Goal: Find specific page/section: Find specific page/section

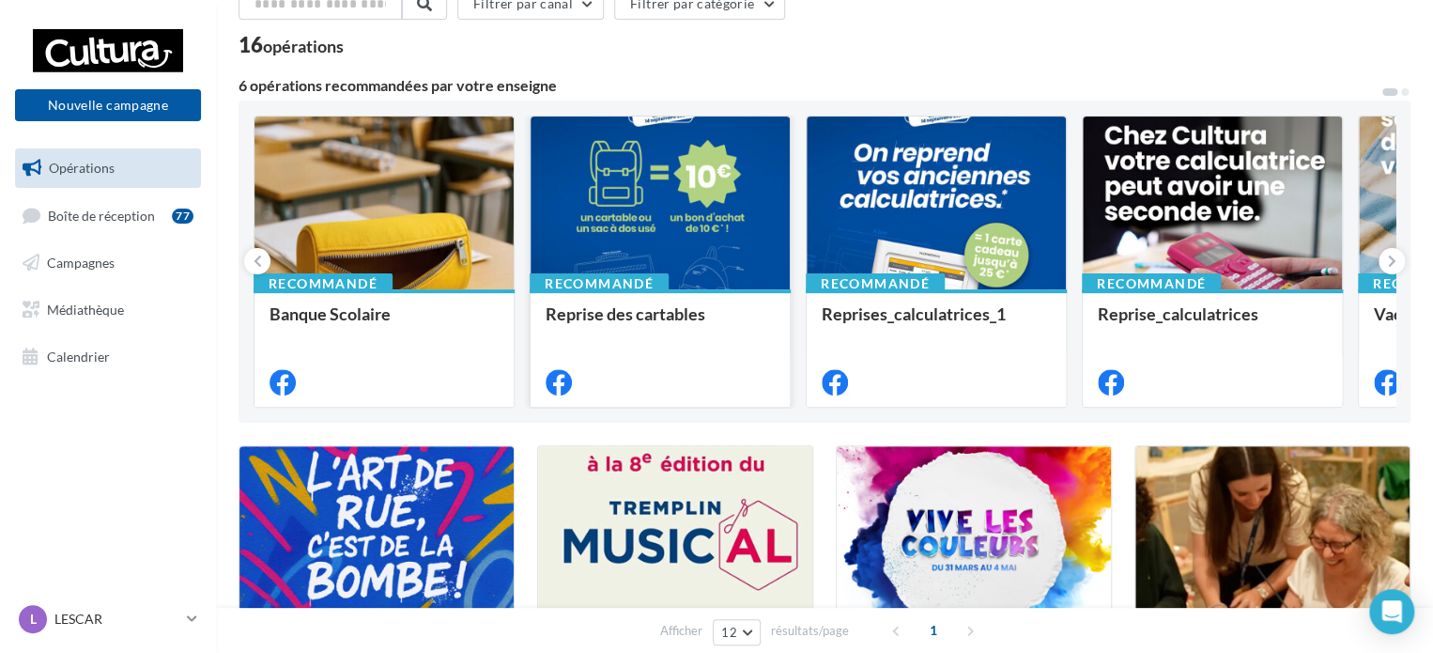
scroll to position [59, 0]
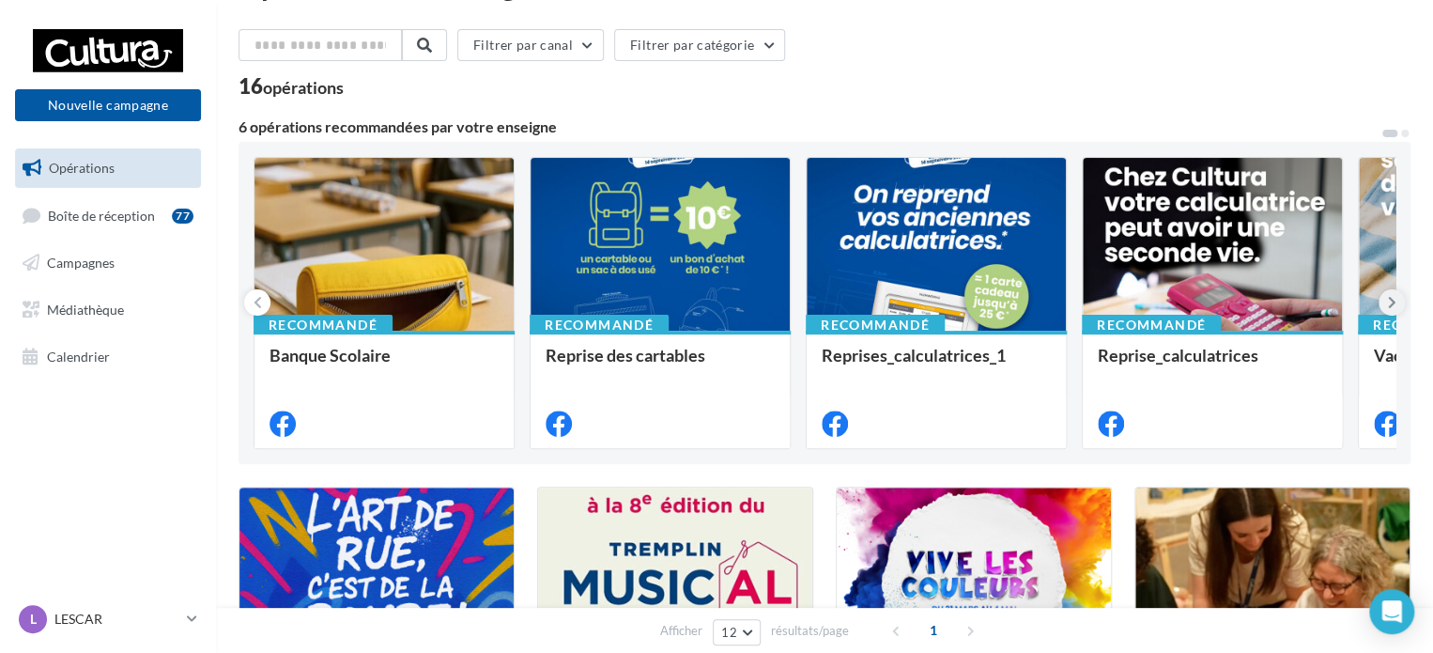
click at [1389, 304] on icon at bounding box center [1392, 302] width 8 height 19
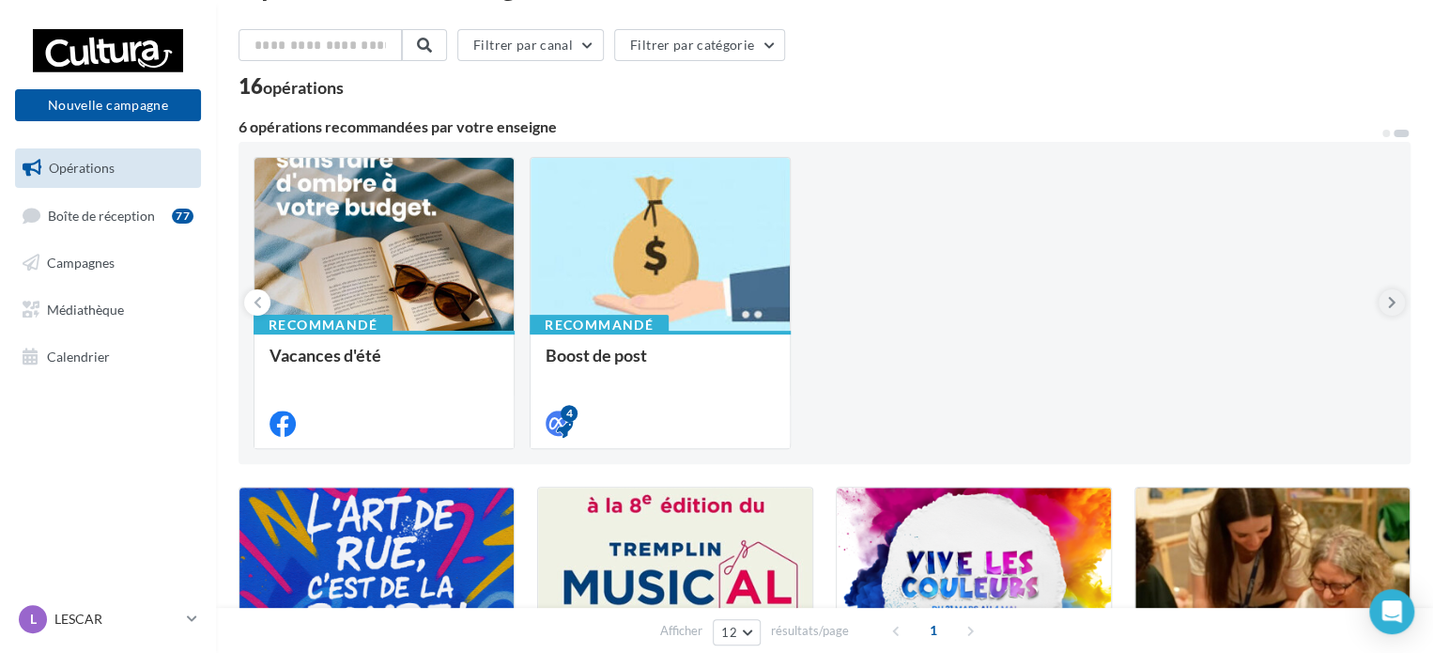
click at [1389, 304] on icon at bounding box center [1392, 302] width 8 height 19
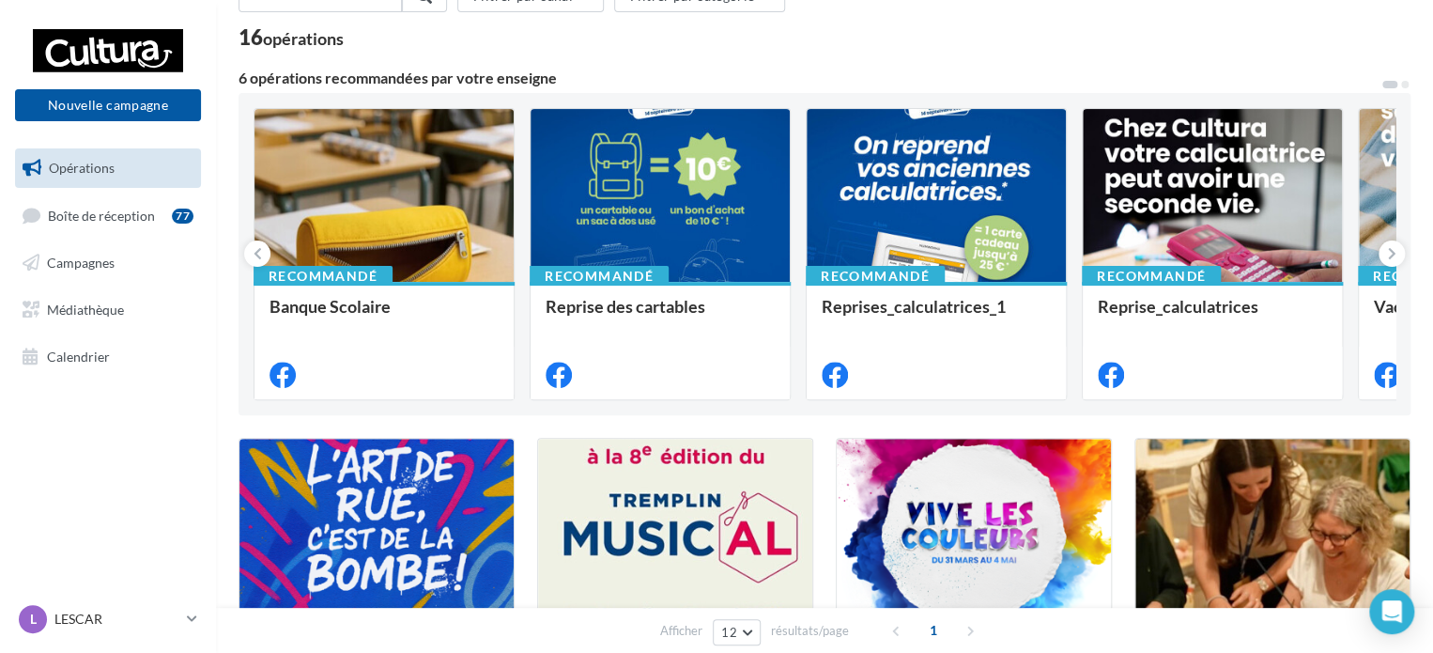
scroll to position [0, 0]
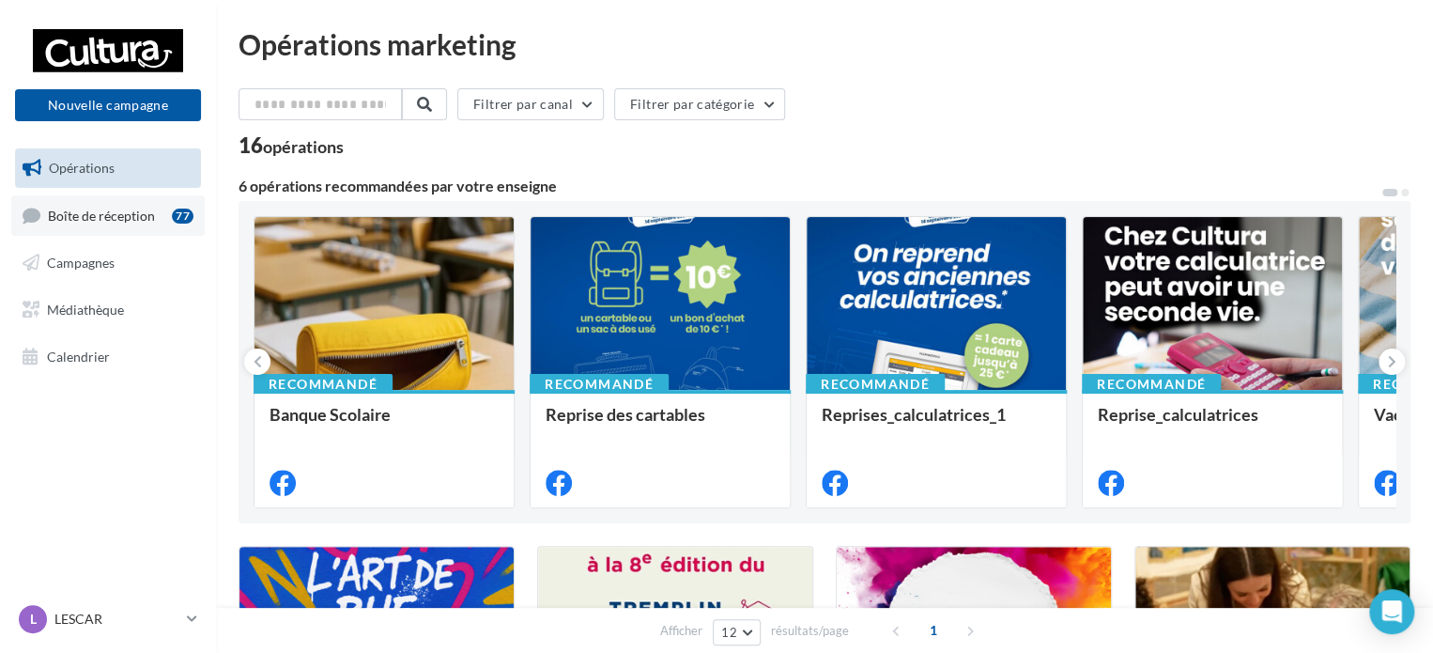
click at [89, 217] on span "Boîte de réception" at bounding box center [101, 215] width 107 height 16
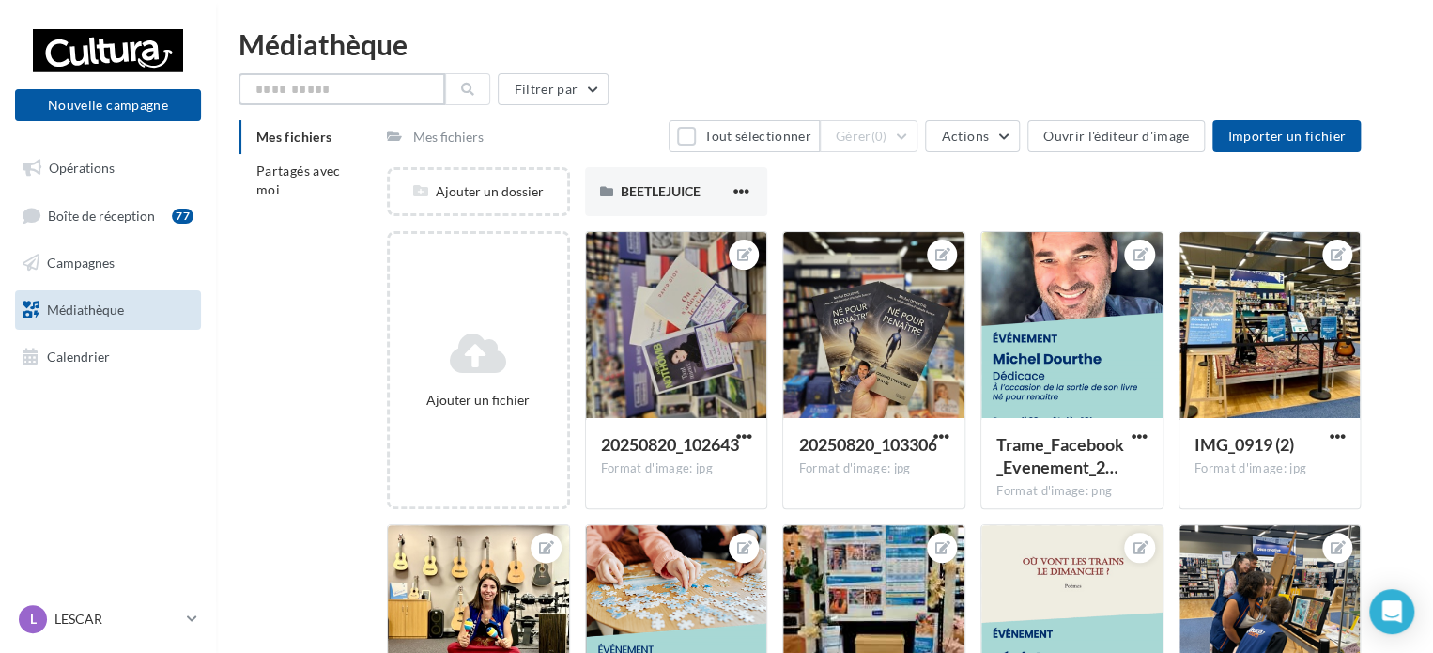
click at [339, 80] on input "text" at bounding box center [342, 89] width 207 height 32
type input "******"
click at [445, 93] on button at bounding box center [467, 89] width 45 height 32
